Goal: Task Accomplishment & Management: Manage account settings

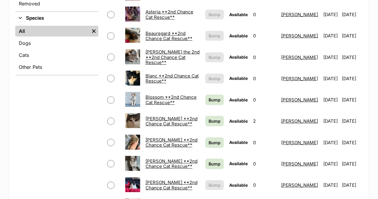
scroll to position [239, 0]
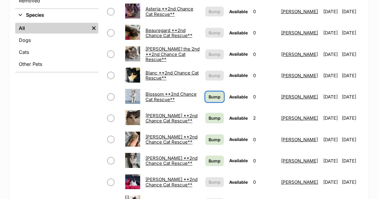
click at [208, 93] on span "Bump" at bounding box center [214, 96] width 12 height 6
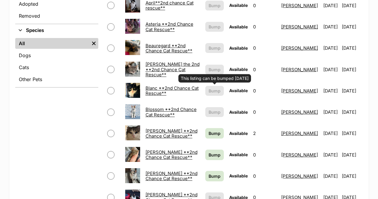
scroll to position [209, 0]
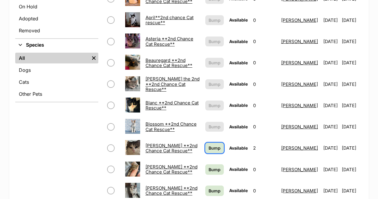
click at [208, 144] on span "Bump" at bounding box center [214, 147] width 12 height 6
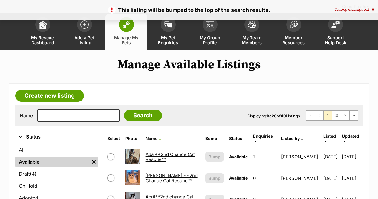
scroll to position [30, 0]
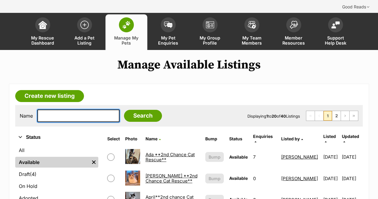
click at [44, 109] on input "text" at bounding box center [78, 115] width 82 height 13
type input "bleu"
click at [124, 110] on input "Search" at bounding box center [143, 116] width 38 height 12
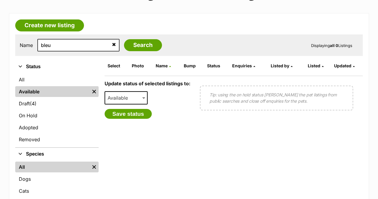
scroll to position [90, 0]
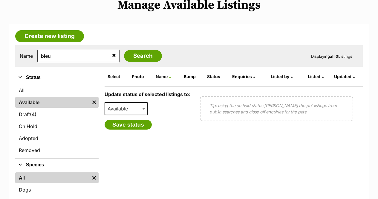
click at [112, 53] on icon at bounding box center [114, 55] width 4 height 5
click at [63, 50] on input "text" at bounding box center [78, 56] width 82 height 13
type input "bl"
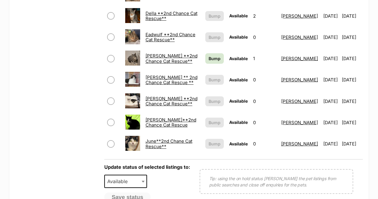
scroll to position [507, 0]
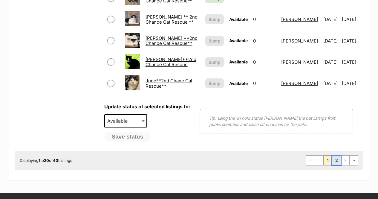
click at [335, 155] on link "2" at bounding box center [336, 160] width 8 height 10
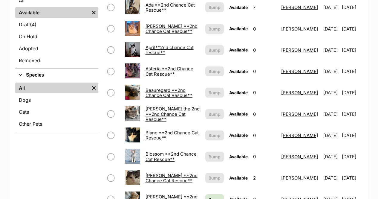
scroll to position [239, 0]
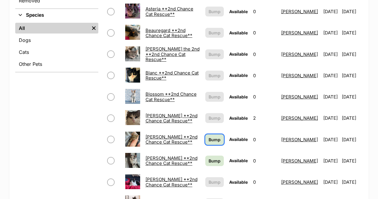
click at [208, 136] on span "Bump" at bounding box center [214, 139] width 12 height 6
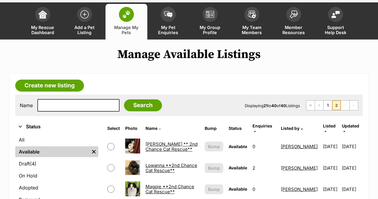
scroll to position [30, 0]
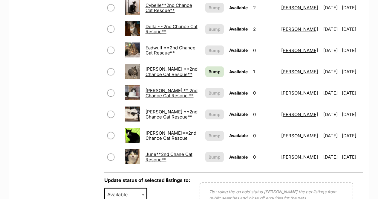
scroll to position [448, 0]
